Goal: Entertainment & Leisure: Consume media (video, audio)

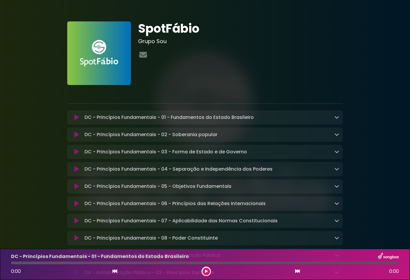
click at [74, 117] on icon at bounding box center [76, 117] width 4 height 6
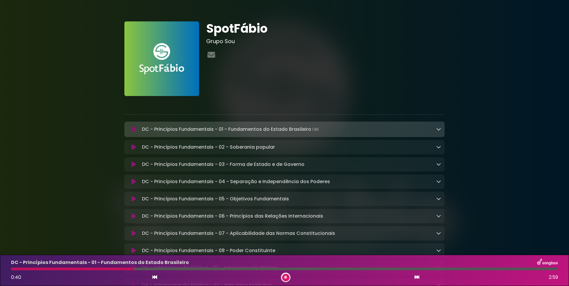
click at [286, 278] on icon at bounding box center [285, 278] width 2 height 4
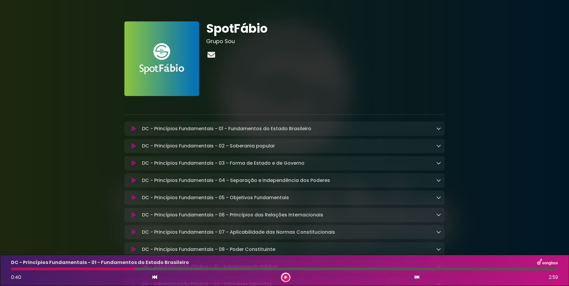
click at [210, 54] on icon at bounding box center [211, 55] width 10 height 8
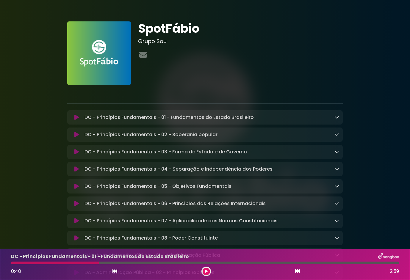
click at [106, 48] on img at bounding box center [99, 53] width 64 height 64
click at [100, 51] on img at bounding box center [99, 53] width 64 height 64
click at [142, 55] on icon at bounding box center [143, 55] width 10 height 8
click at [143, 57] on icon at bounding box center [143, 55] width 10 height 8
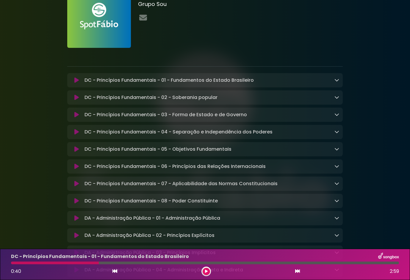
scroll to position [89, 0]
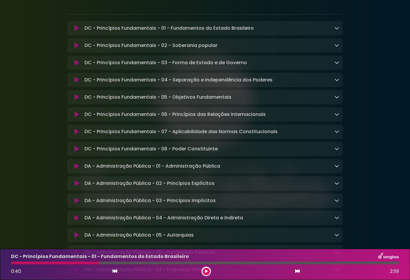
click at [78, 29] on icon at bounding box center [76, 28] width 4 height 6
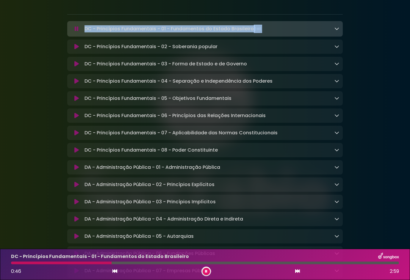
drag, startPoint x: 278, startPoint y: 28, endPoint x: 79, endPoint y: 29, distance: 198.3
click at [79, 29] on div "DC - Princípios Fundamentais - 01 - Fundamentos do Estado Brasileiro Loading Tr…" at bounding box center [205, 29] width 268 height 8
click at [77, 30] on icon at bounding box center [77, 29] width 4 height 6
